Goal: Task Accomplishment & Management: Use online tool/utility

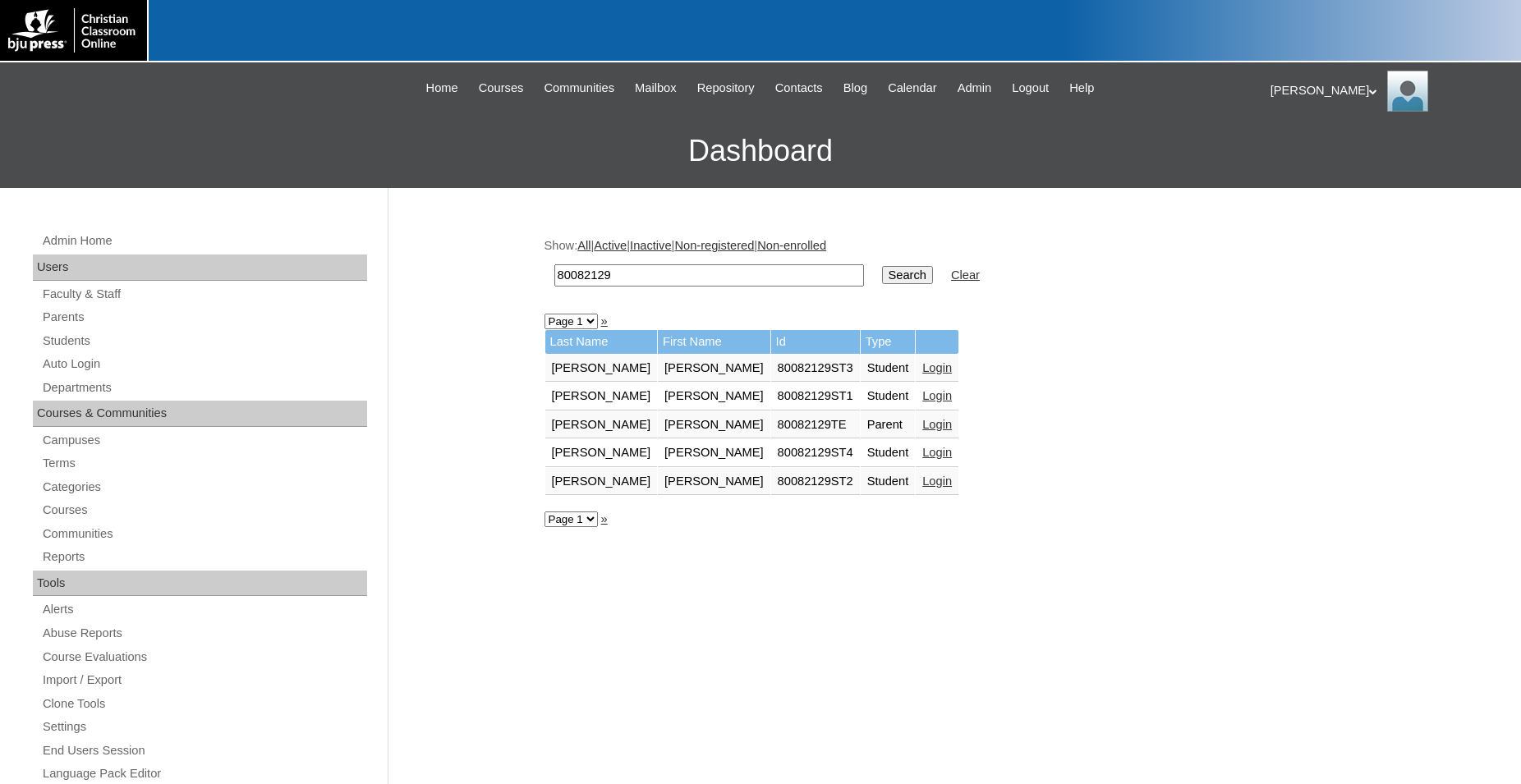
drag, startPoint x: 627, startPoint y: 279, endPoint x: 445, endPoint y: 277, distance: 182.0
click at [554, 277] on input "80082129" at bounding box center [709, 275] width 310 height 22
type input "[PERSON_NAME]"
click at [882, 266] on input "Search" at bounding box center [907, 275] width 51 height 18
click at [922, 402] on link "Login" at bounding box center [936, 396] width 30 height 13
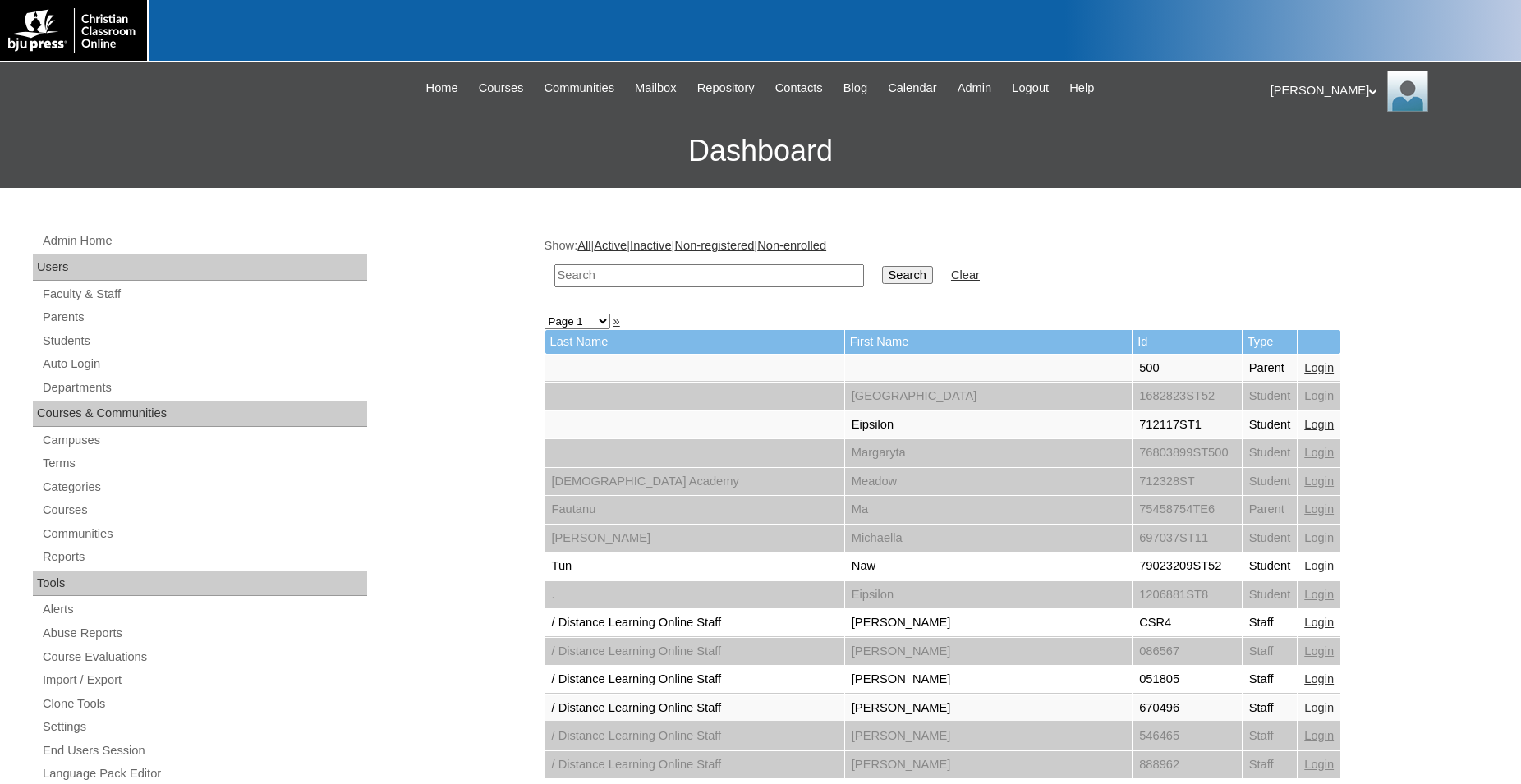
click at [753, 272] on input "text" at bounding box center [709, 275] width 310 height 22
type input "[PERSON_NAME]"
click at [882, 266] on input "Search" at bounding box center [907, 275] width 51 height 18
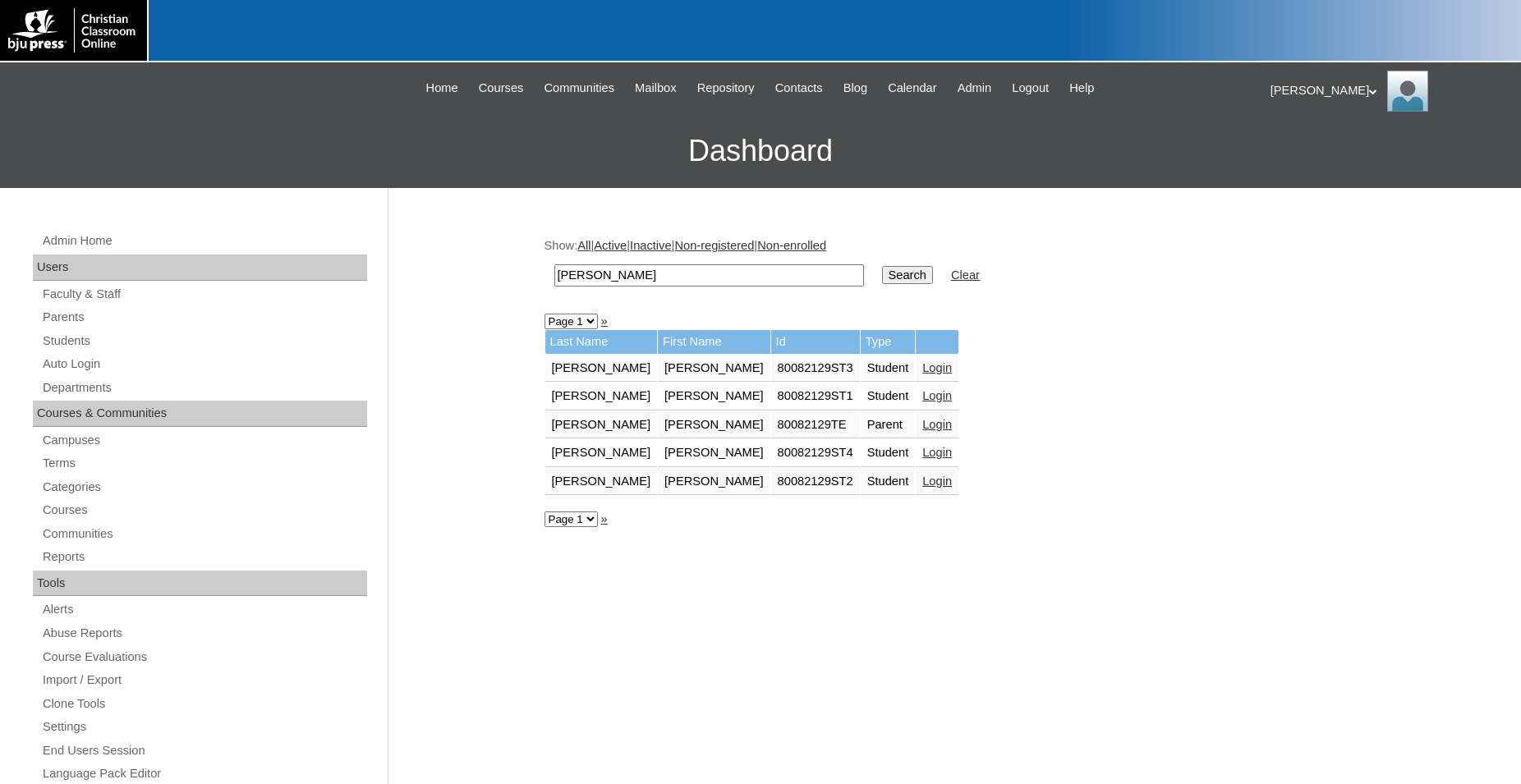
click at [922, 428] on link "Login" at bounding box center [936, 424] width 30 height 13
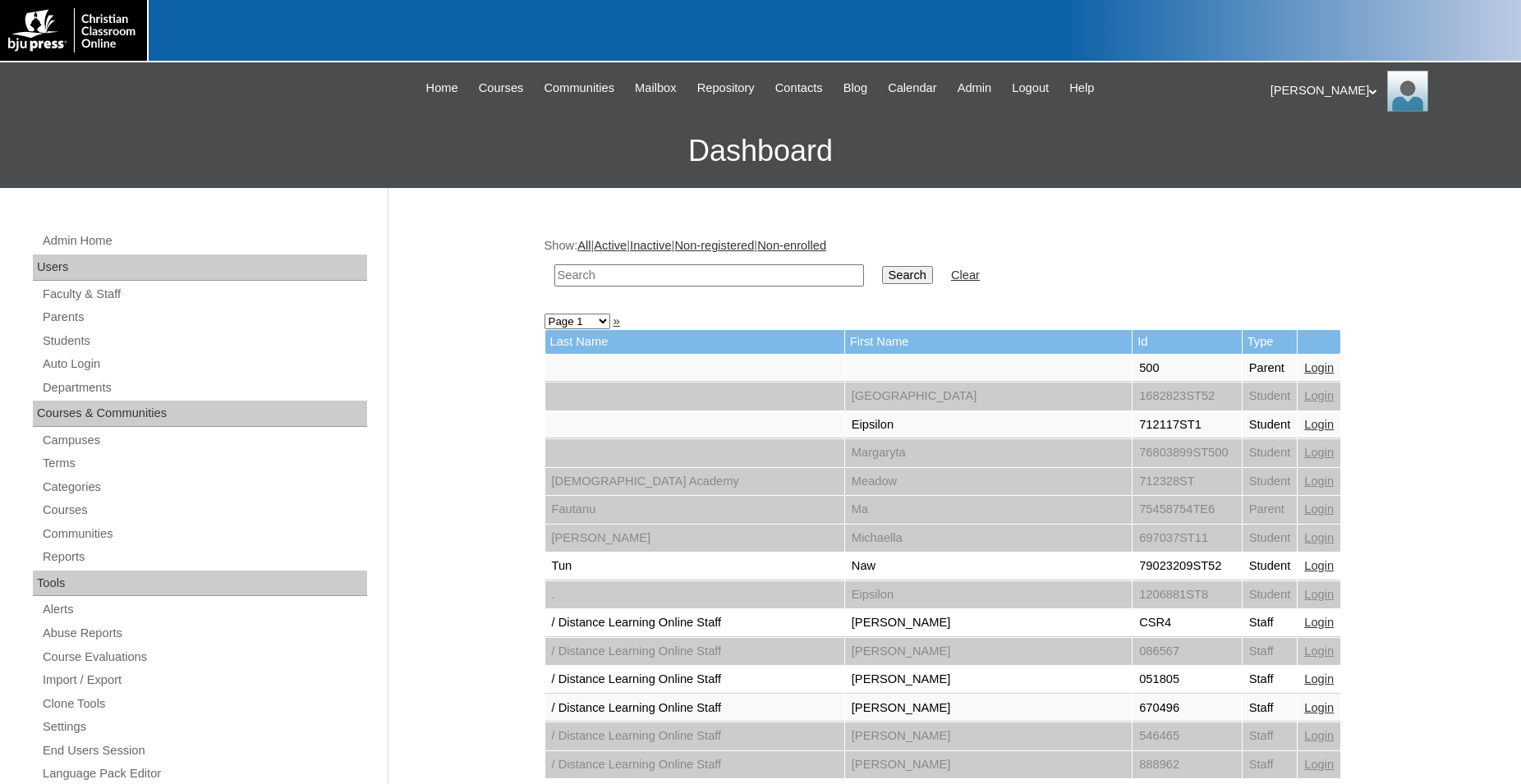
click at [758, 269] on input "text" at bounding box center [709, 275] width 310 height 22
type input "[PERSON_NAME]"
click at [882, 266] on input "Search" at bounding box center [907, 275] width 51 height 18
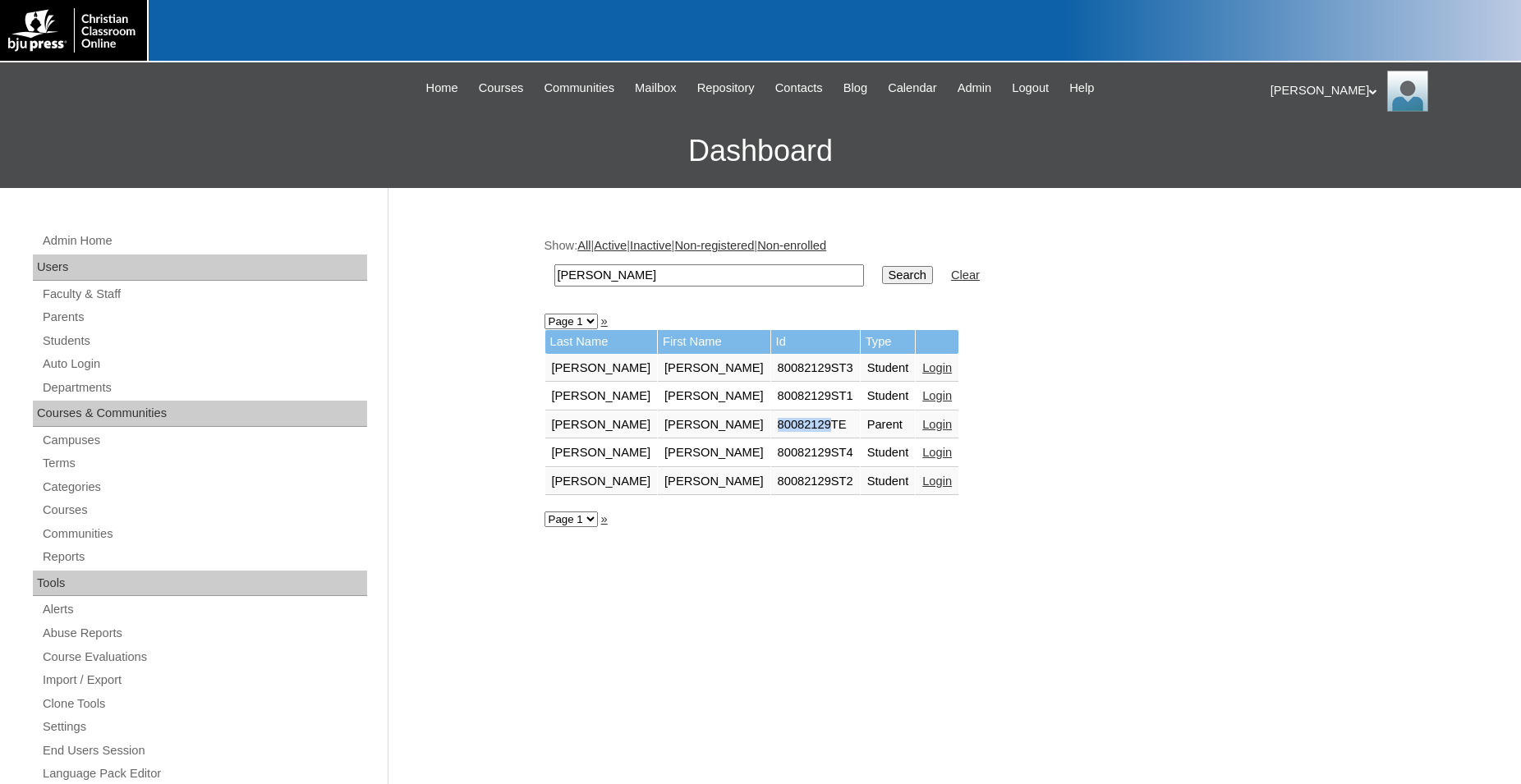
drag, startPoint x: 707, startPoint y: 426, endPoint x: 760, endPoint y: 434, distance: 53.6
click at [771, 434] on td "80082129TE" at bounding box center [815, 425] width 89 height 28
copy td "80082129"
click at [1369, 92] on icon at bounding box center [1373, 91] width 9 height 6
drag, startPoint x: 1293, startPoint y: 154, endPoint x: 1362, endPoint y: 110, distance: 81.8
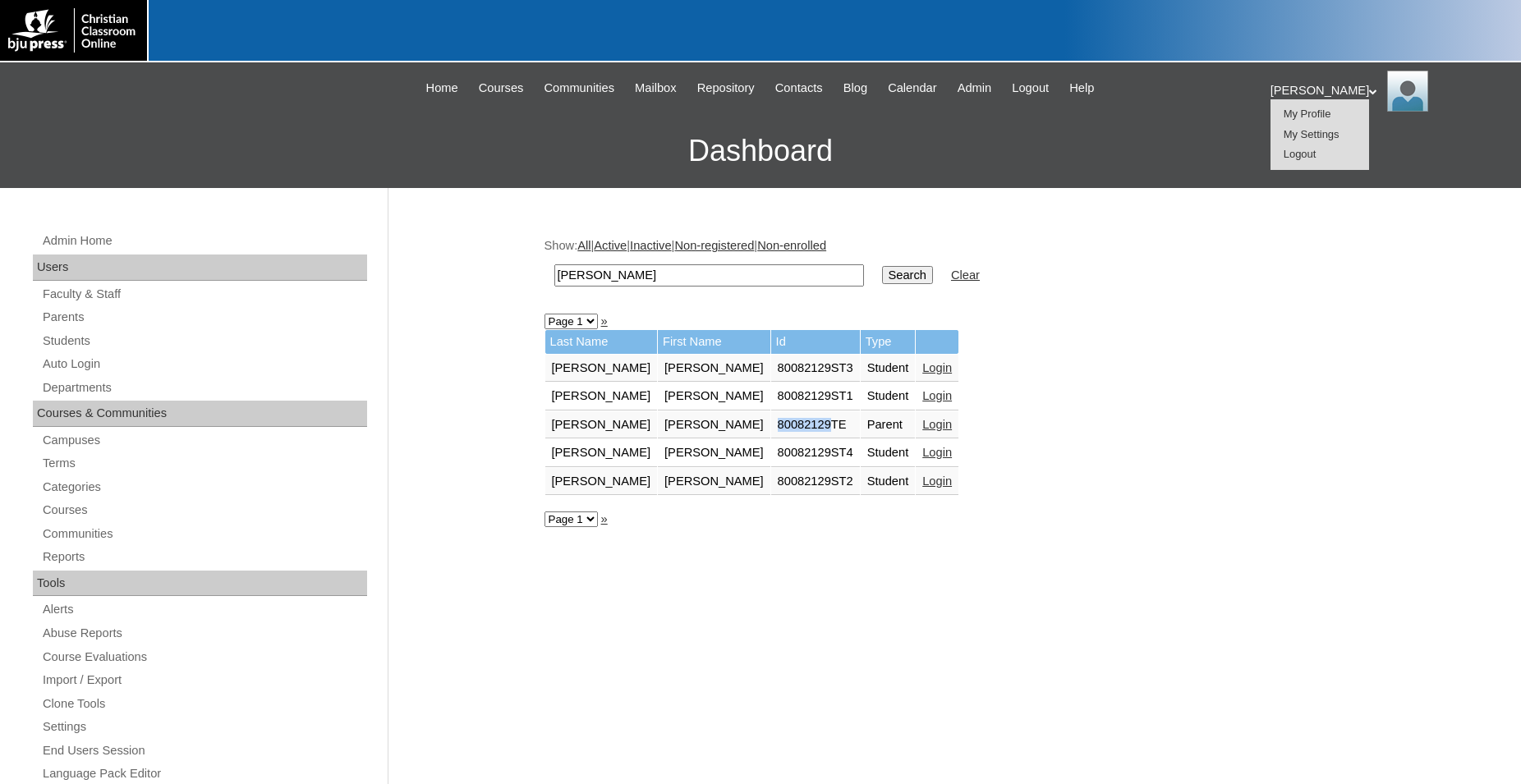
click at [1294, 155] on span "Logout" at bounding box center [1300, 154] width 33 height 13
